Goal: Task Accomplishment & Management: Complete application form

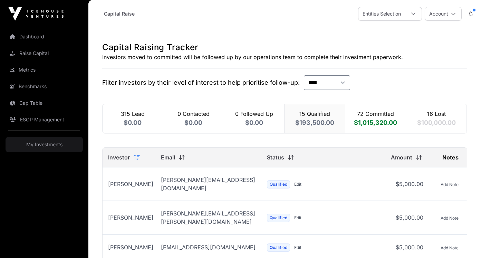
select select "*"
